Goal: Information Seeking & Learning: Learn about a topic

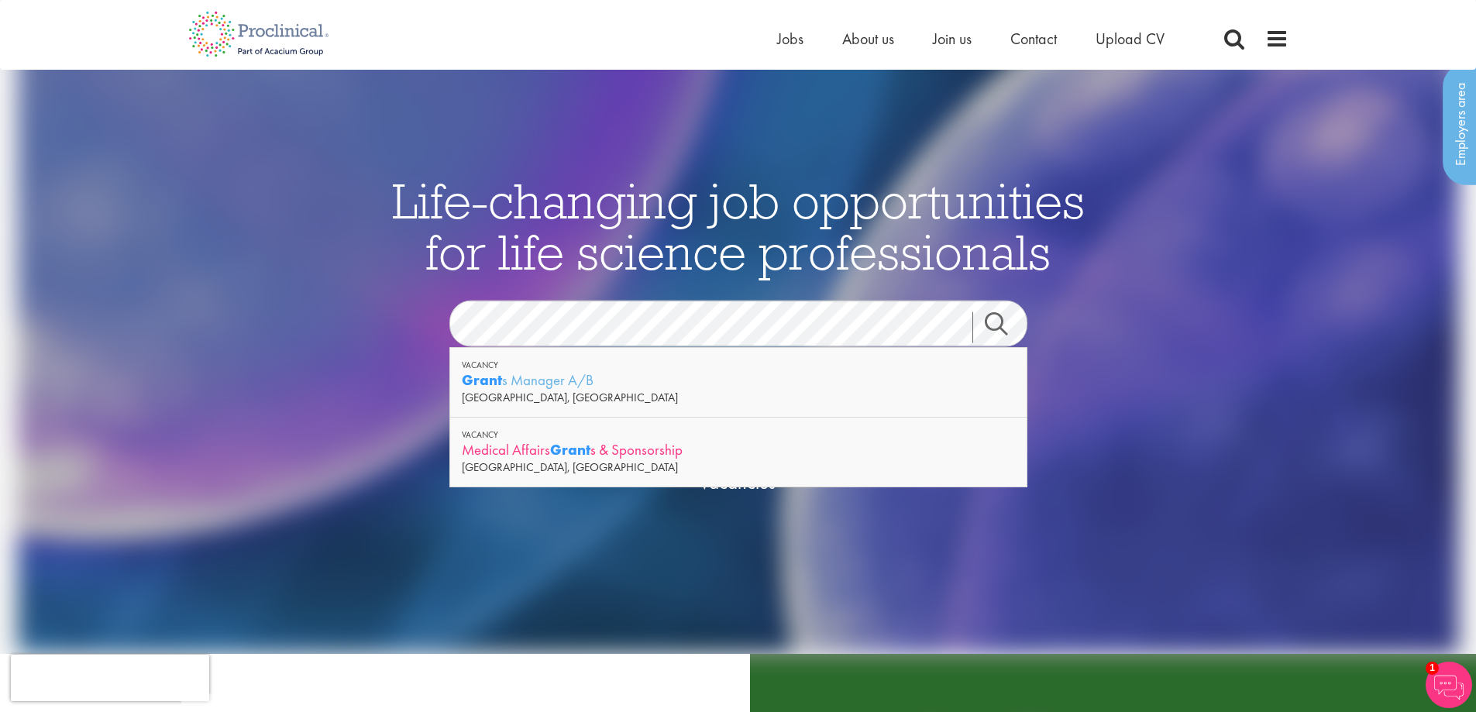
scroll to position [77, 0]
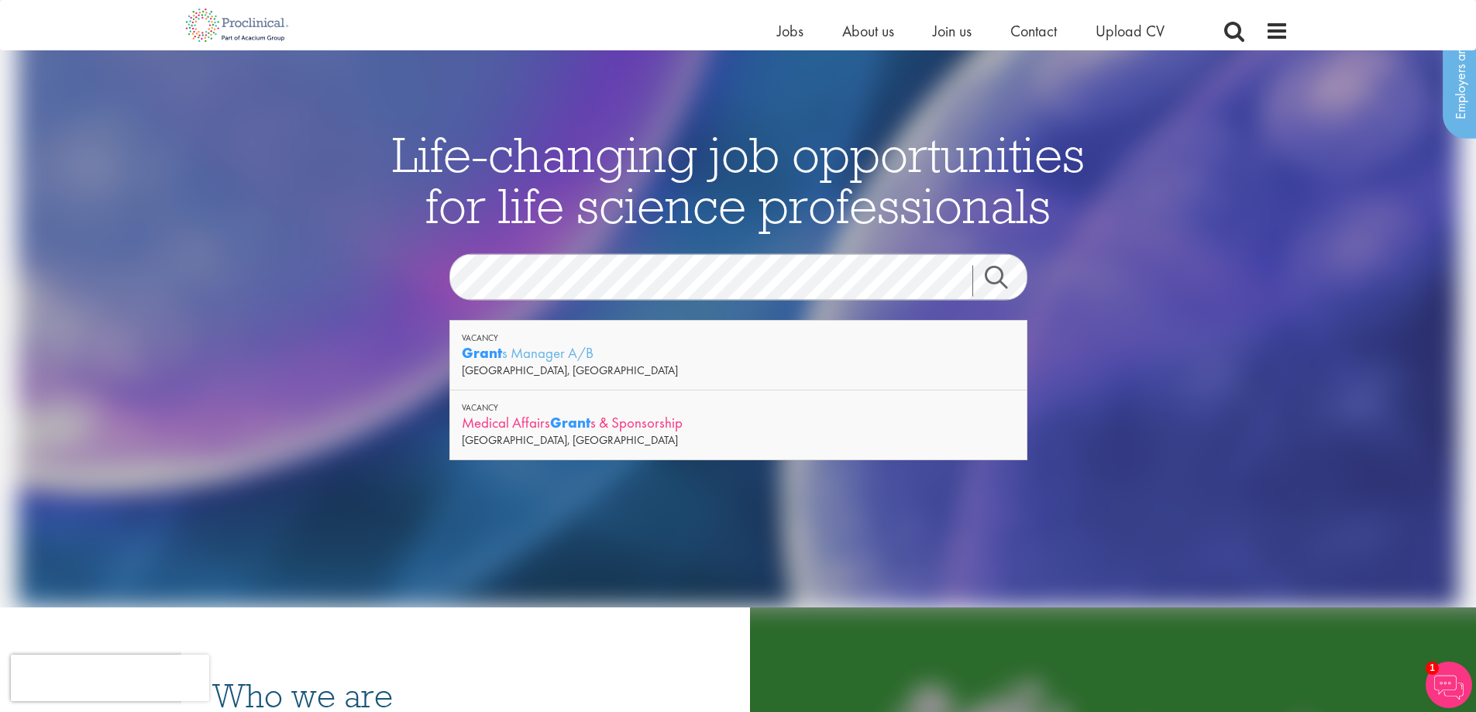
click at [674, 428] on div "Medical Affairs Grant s & Sponsorship" at bounding box center [738, 422] width 553 height 19
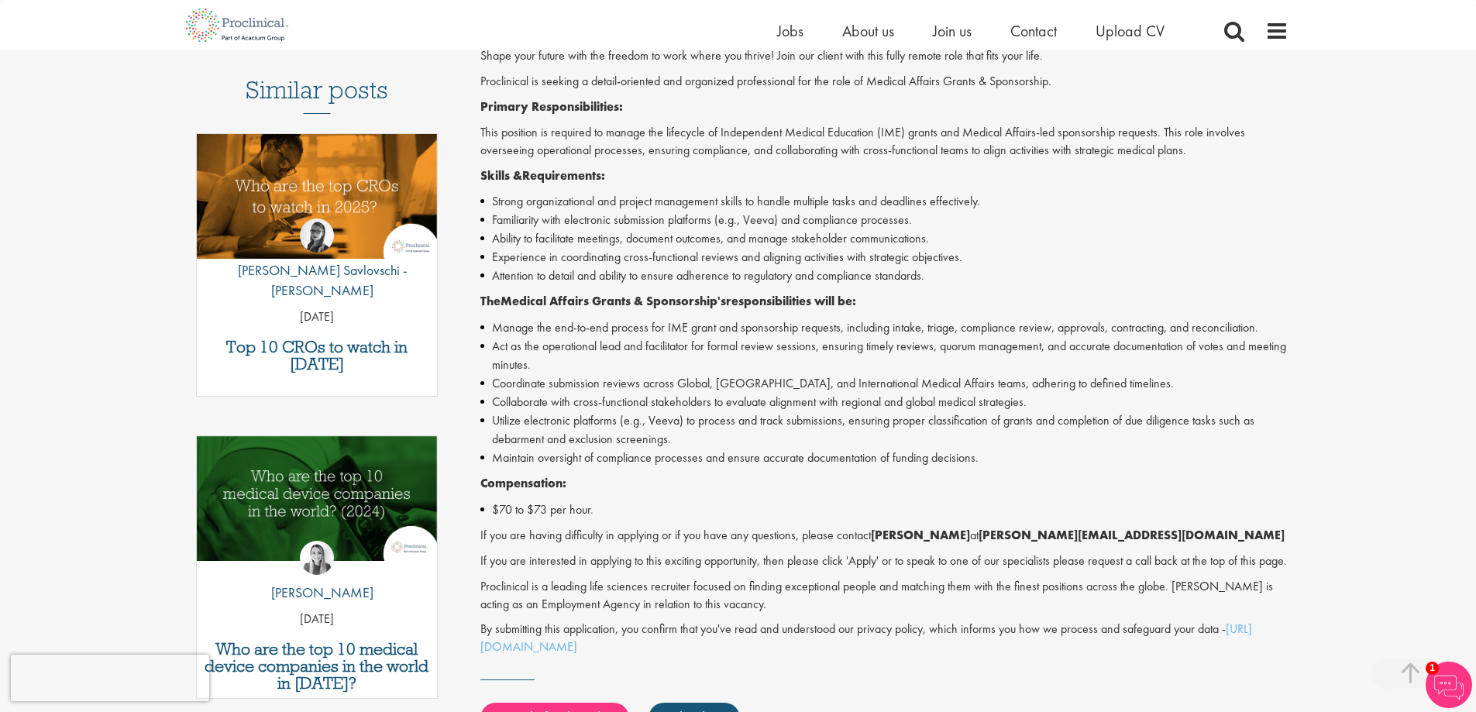
scroll to position [465, 0]
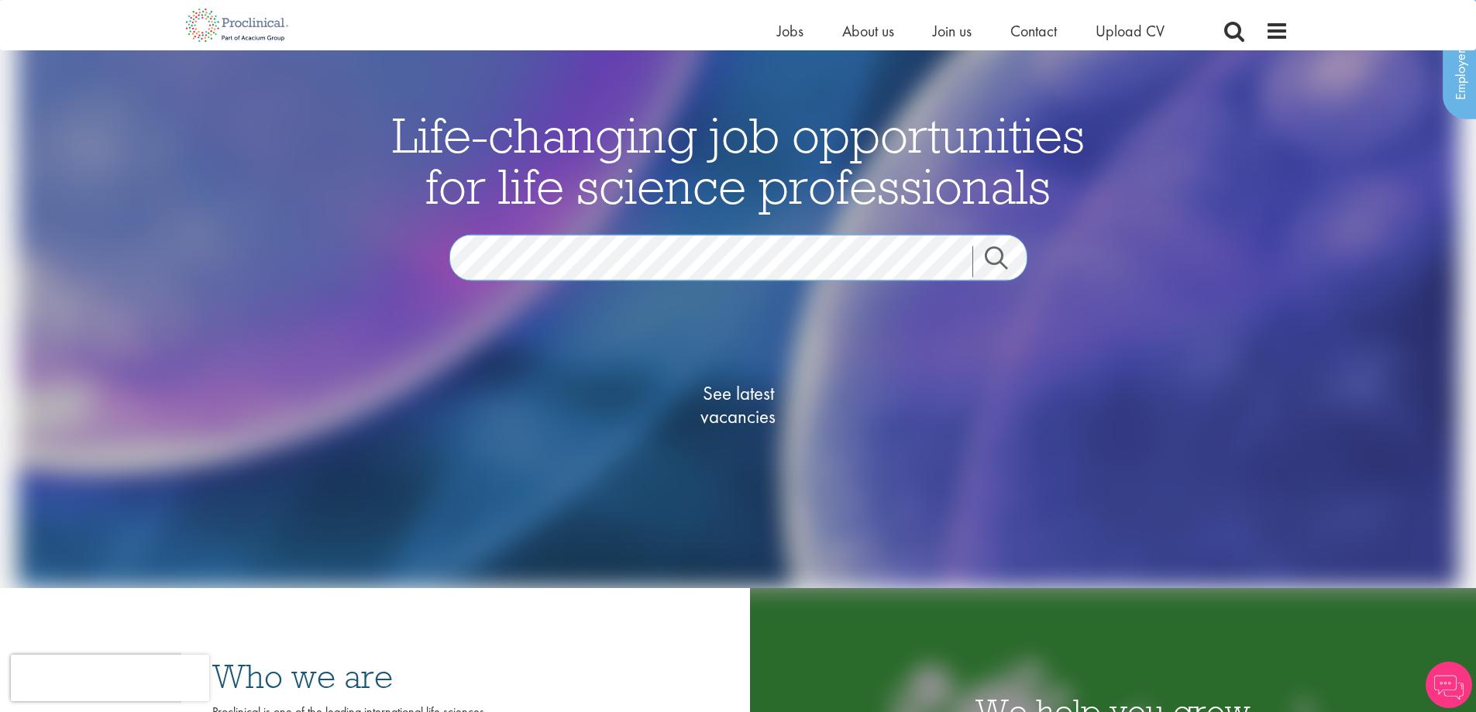
scroll to position [77, 0]
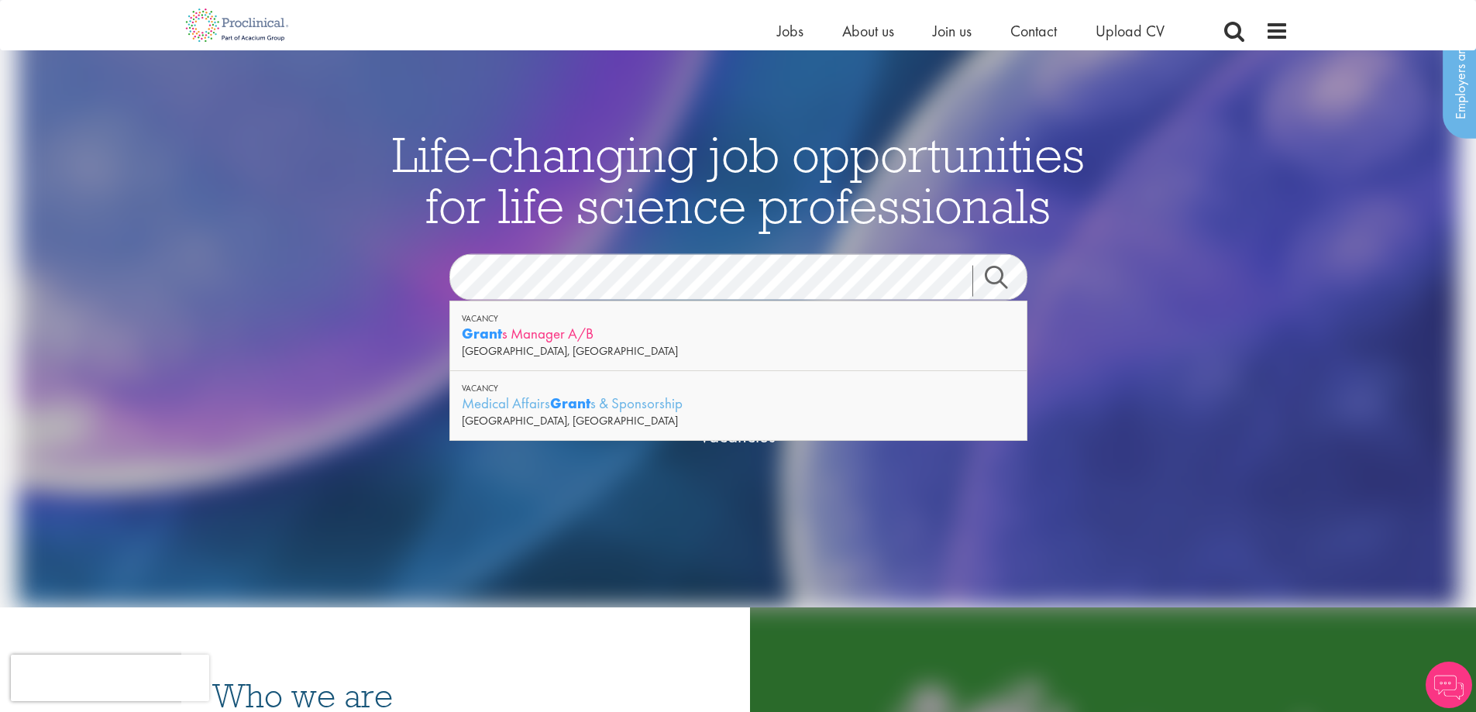
click at [676, 333] on div "Grant s Manager A/B" at bounding box center [738, 333] width 553 height 19
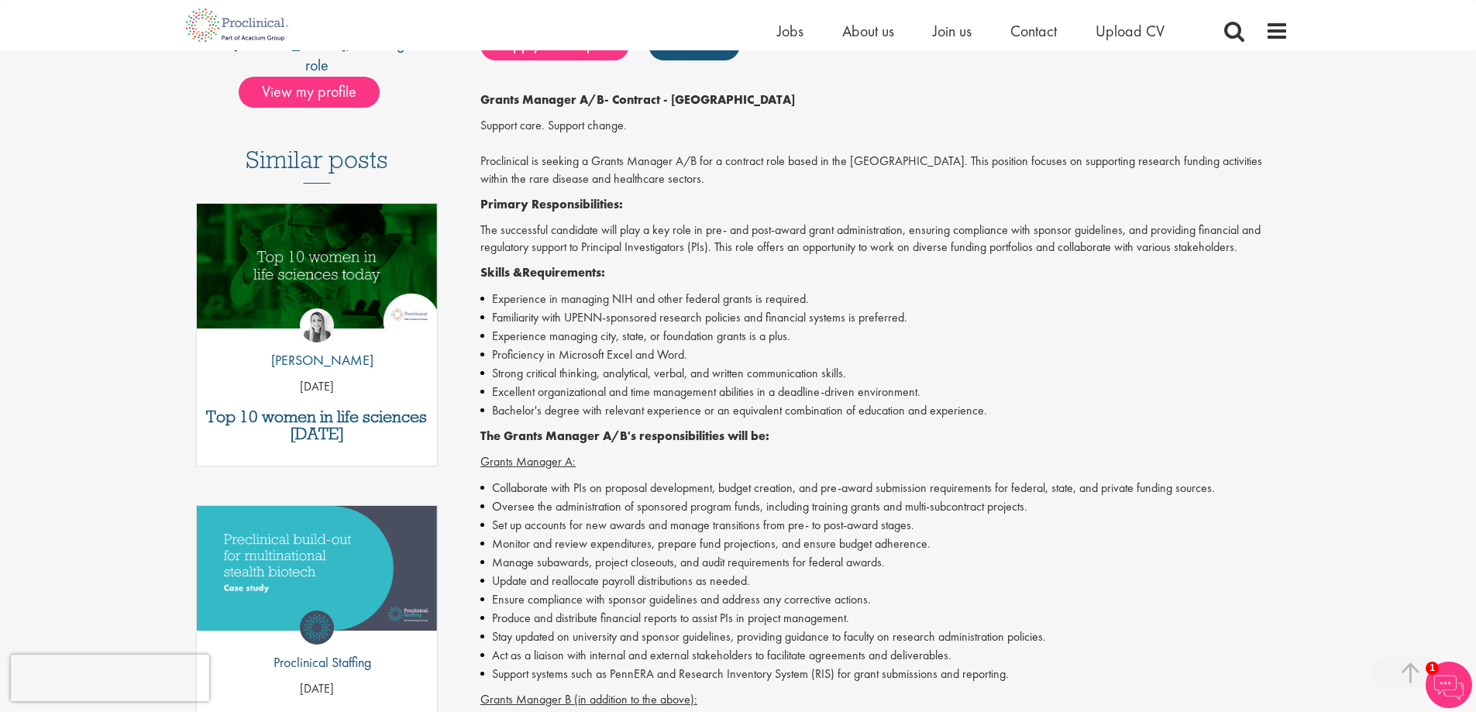
scroll to position [155, 0]
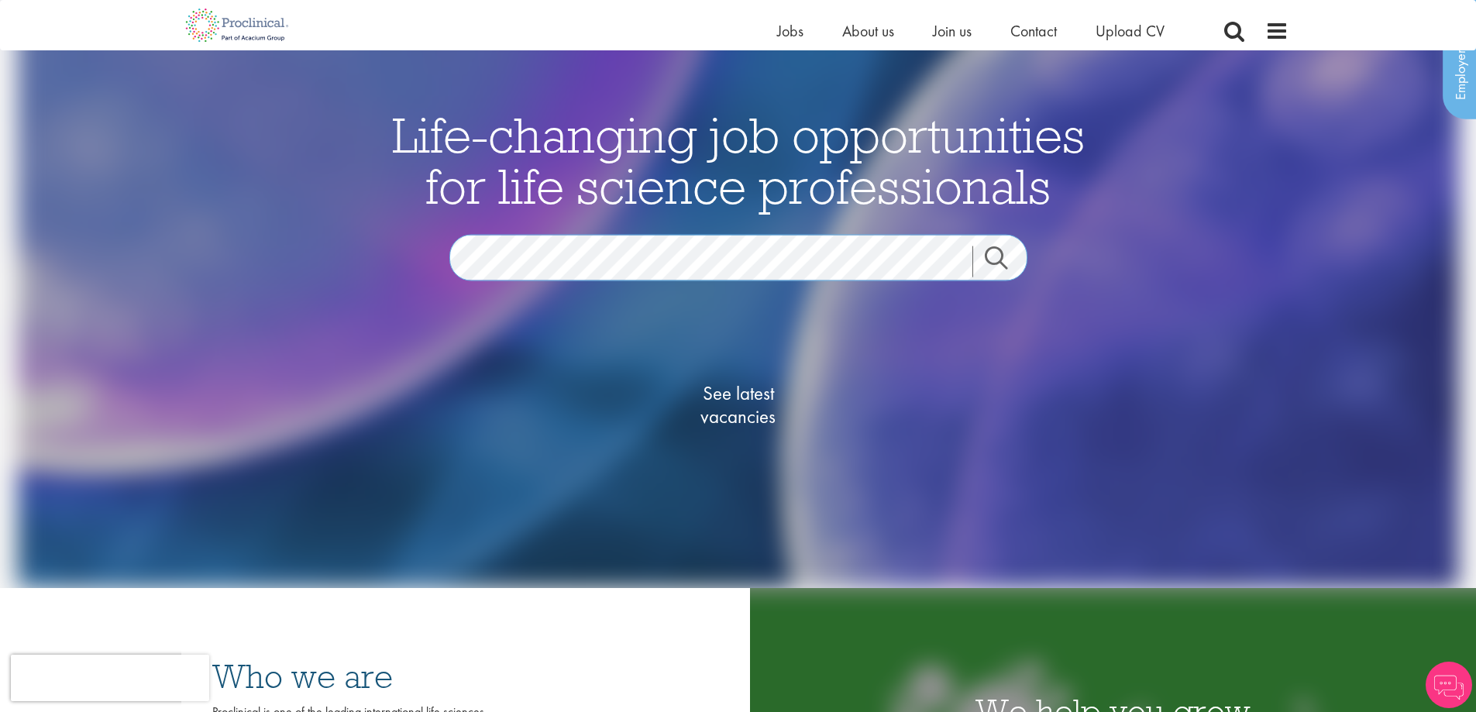
scroll to position [77, 0]
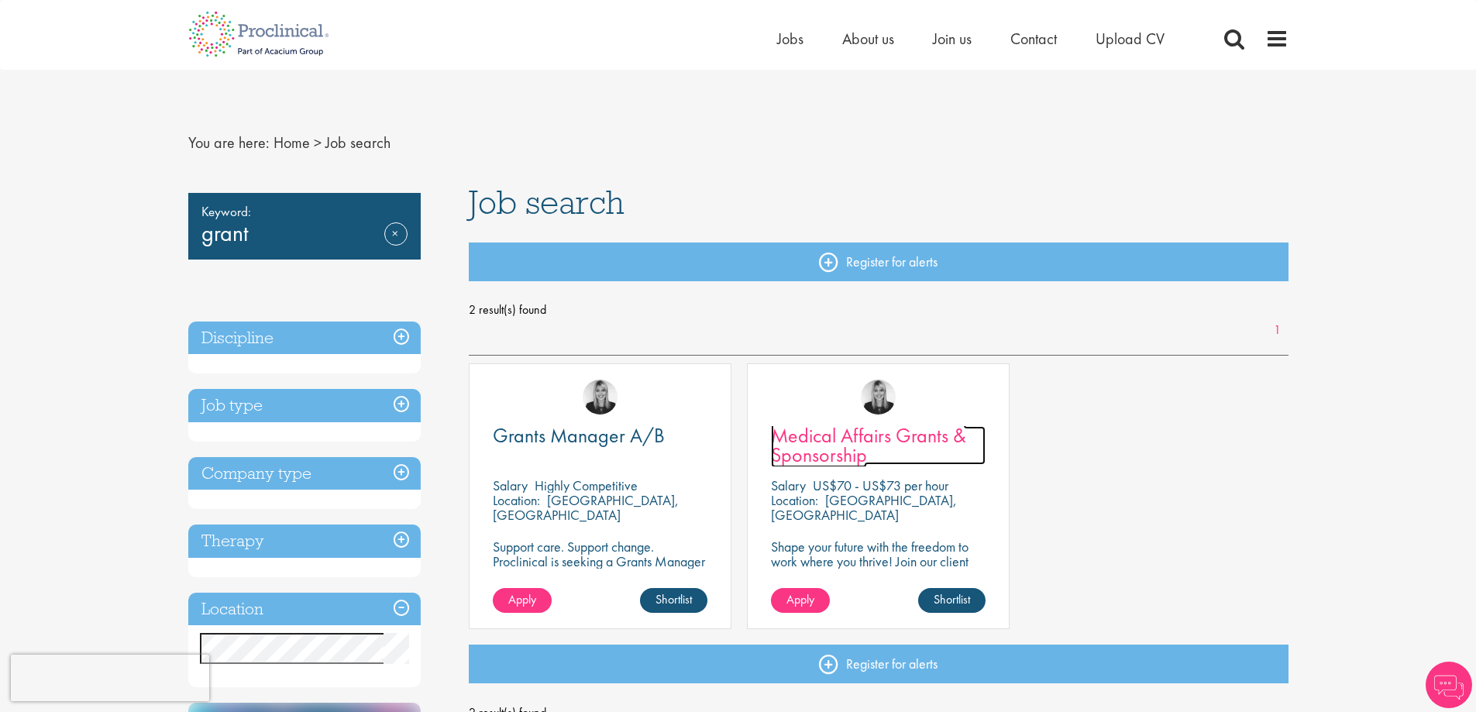
click at [884, 430] on span "Medical Affairs Grants & Sponsorship" at bounding box center [868, 445] width 195 height 46
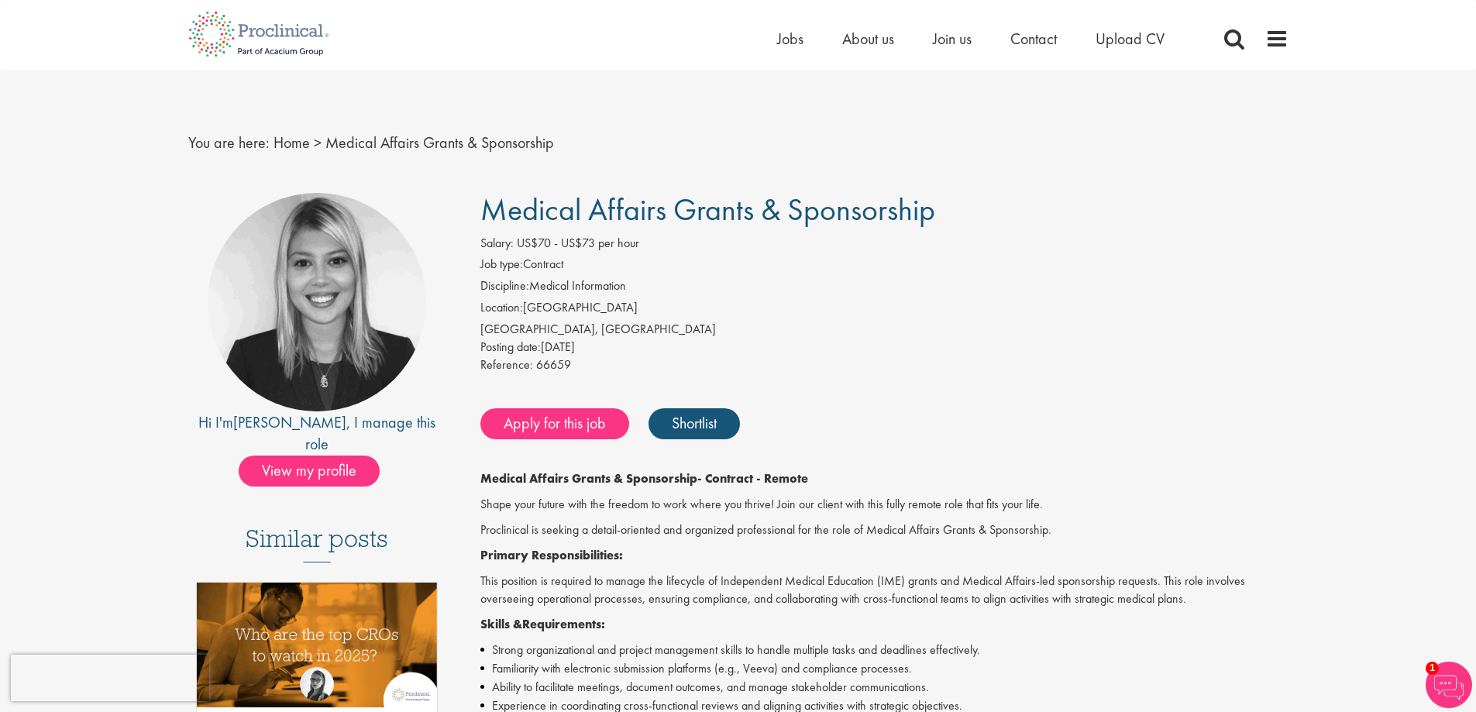
click at [1051, 328] on div "[GEOGRAPHIC_DATA], [GEOGRAPHIC_DATA]" at bounding box center [884, 330] width 808 height 18
